Goal: Find specific page/section: Find specific page/section

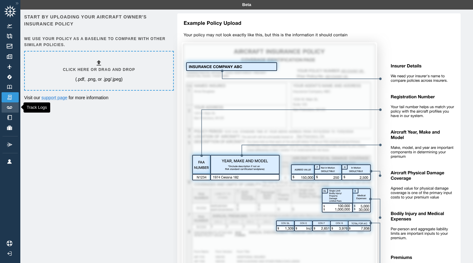
click at [9, 109] on link "Track Logs" at bounding box center [10, 107] width 17 height 10
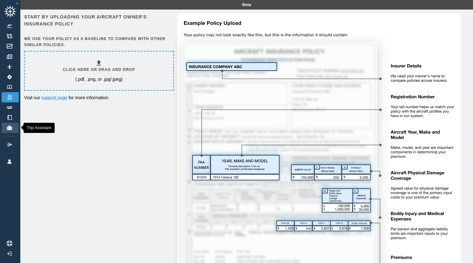
click at [10, 129] on img at bounding box center [9, 128] width 7 height 4
click at [14, 145] on link "JetFuelX" at bounding box center [10, 144] width 17 height 10
